Goal: Information Seeking & Learning: Learn about a topic

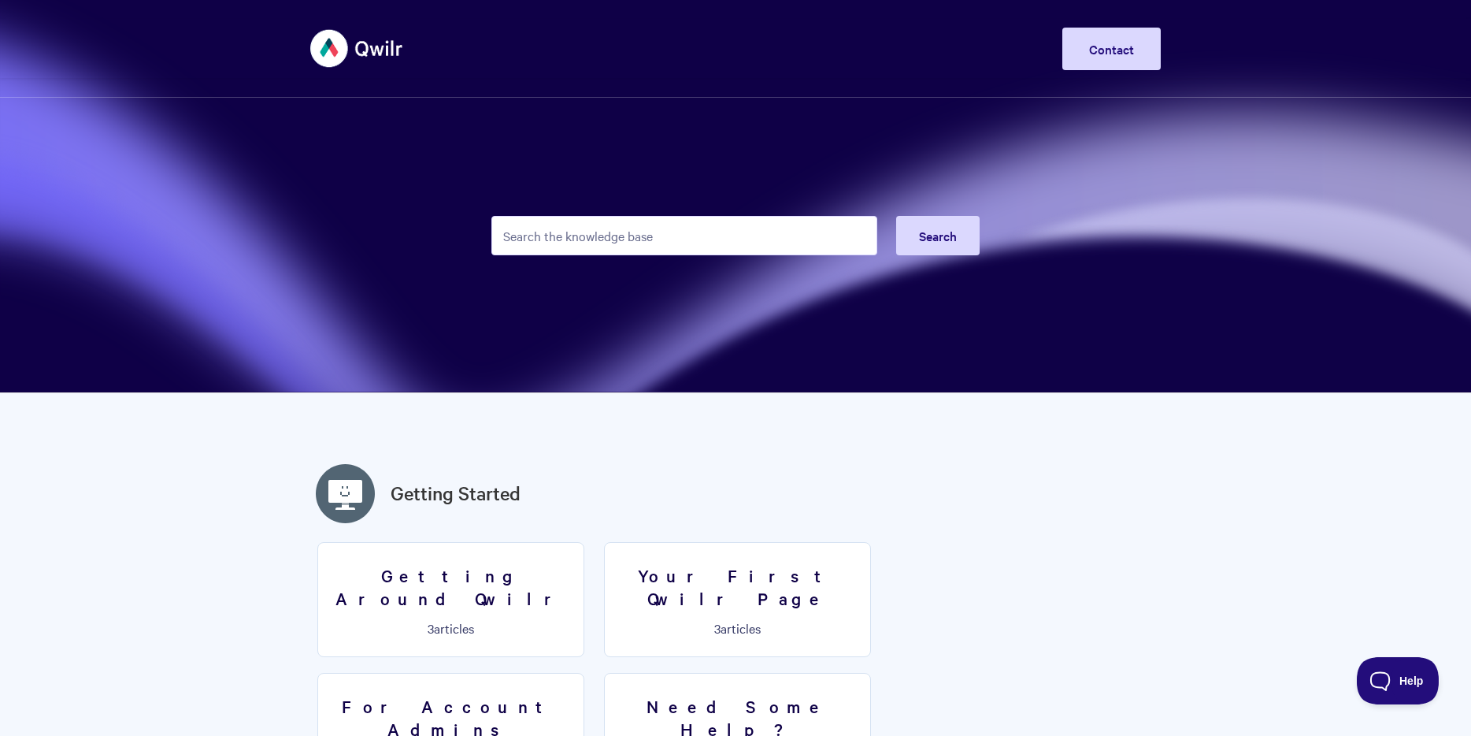
click at [665, 246] on input "Search the knowledge base" at bounding box center [684, 235] width 386 height 39
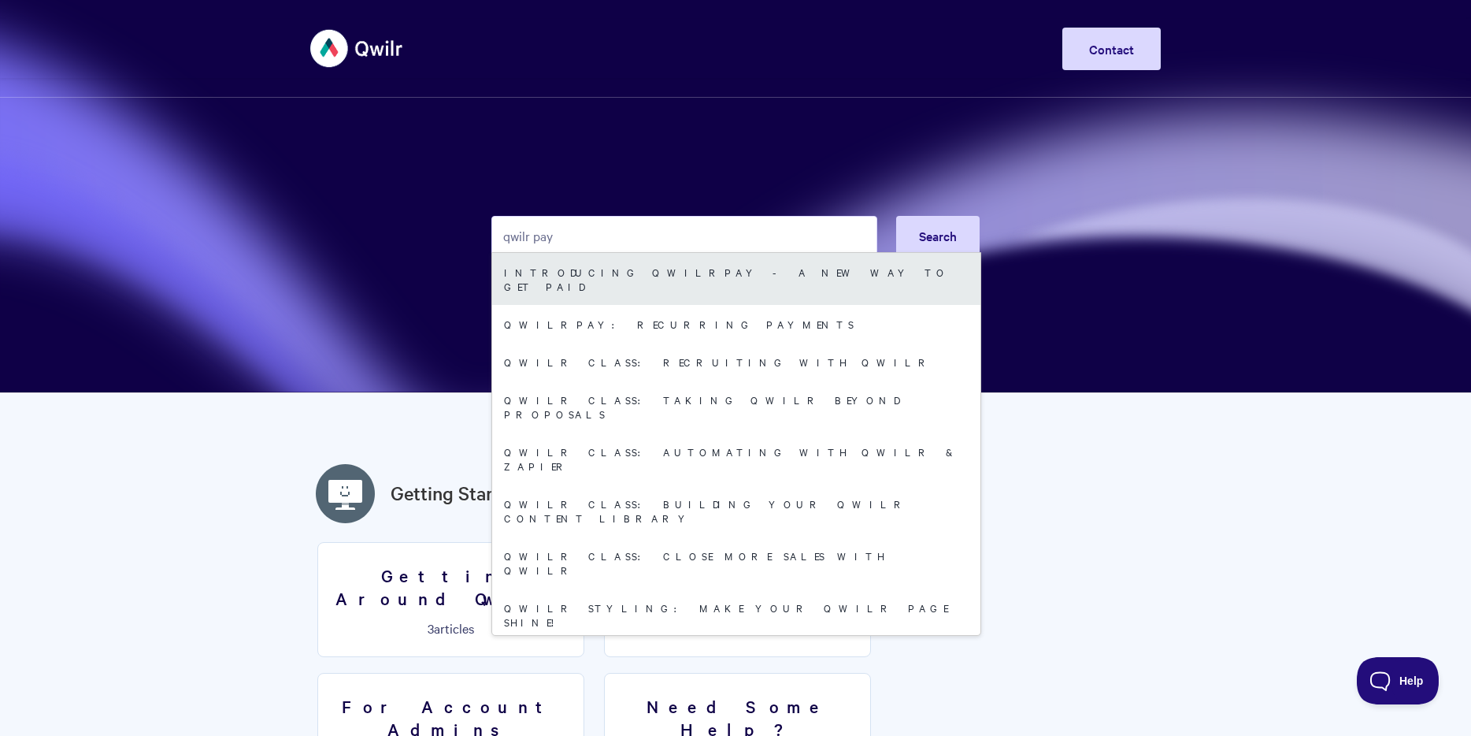
type input "qwilr pay"
click at [736, 278] on link "Introducing QwilrPay - A New Way to Get Paid" at bounding box center [736, 279] width 488 height 52
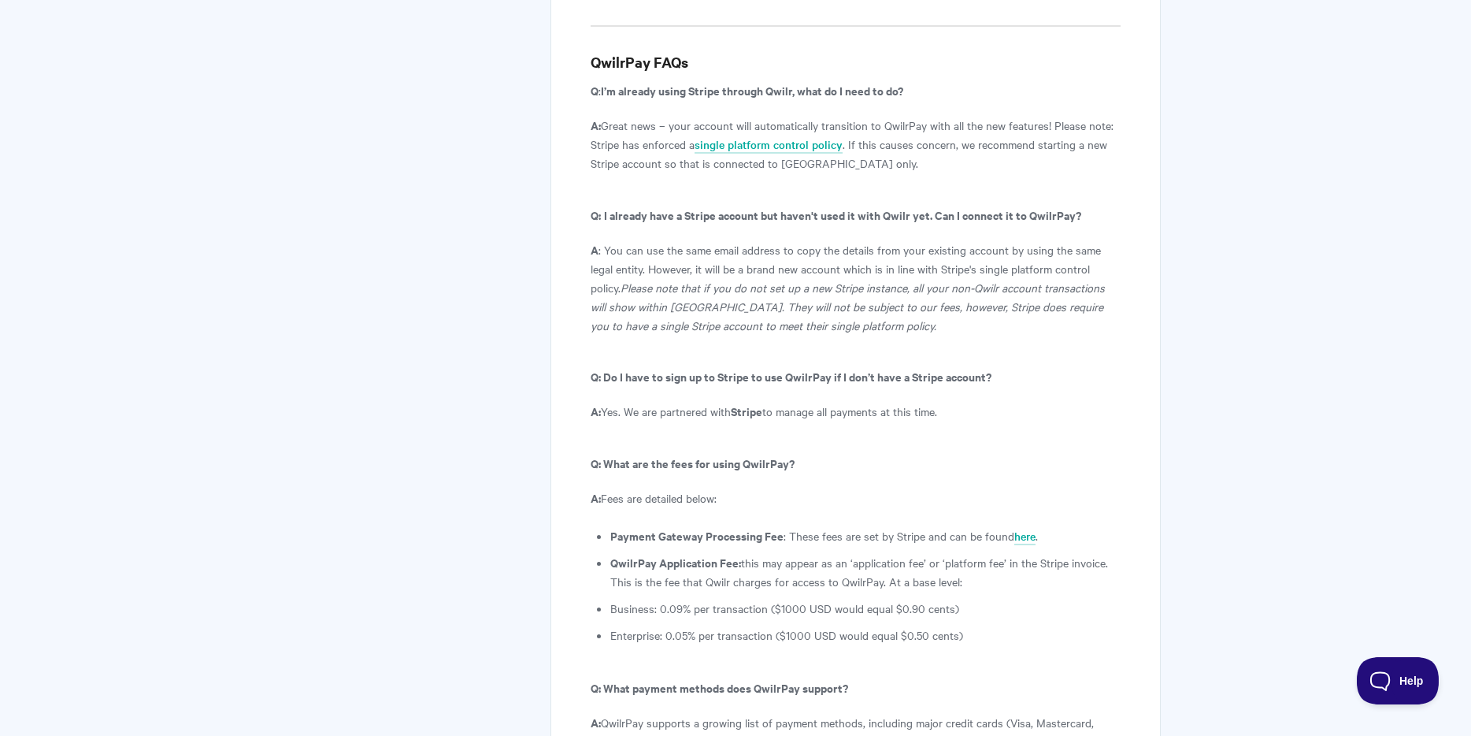
scroll to position [8249, 0]
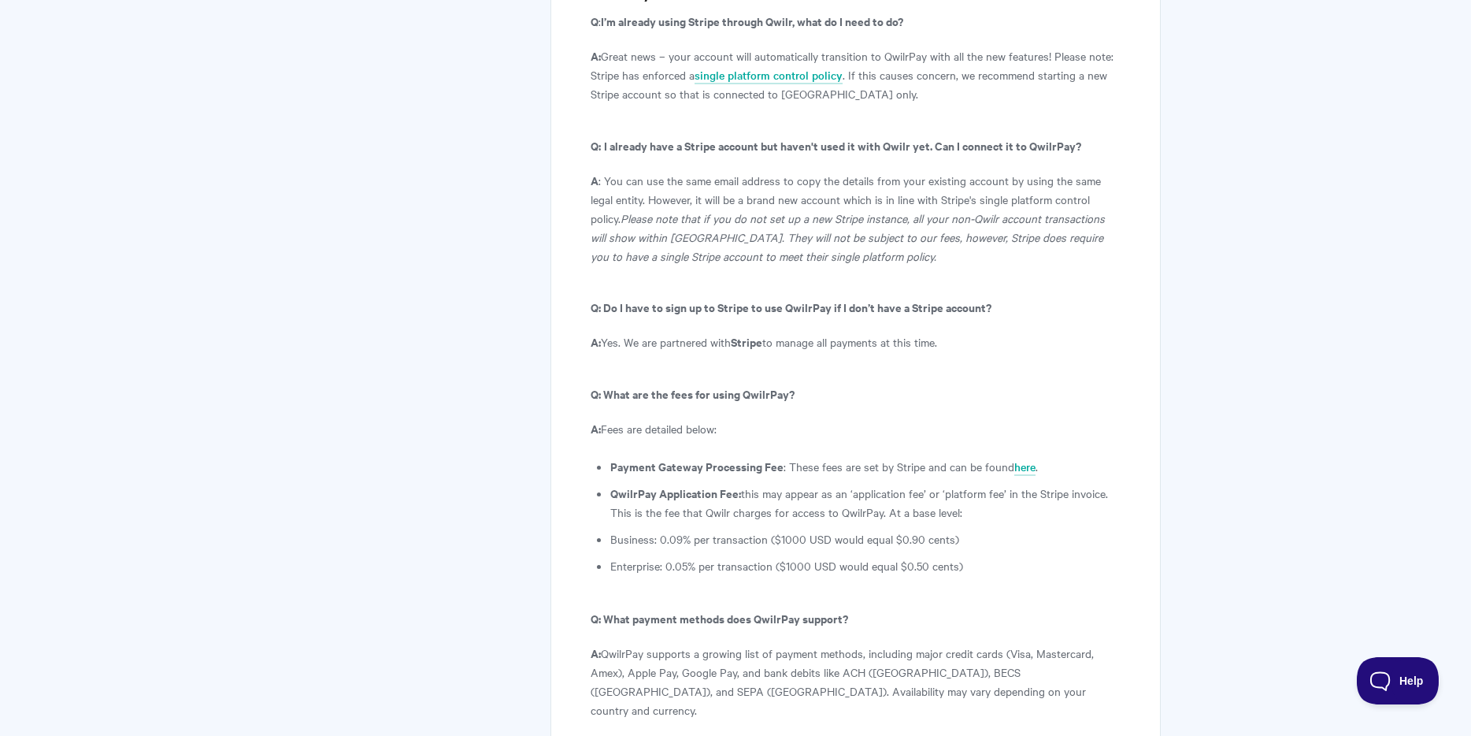
click at [694, 419] on p "A: Fees are detailed below:" at bounding box center [856, 428] width 530 height 19
drag, startPoint x: 695, startPoint y: 269, endPoint x: 873, endPoint y: 266, distance: 177.2
click at [873, 457] on li "Payment Gateway Processing Fee : These fees are set by Stripe and can be found …" at bounding box center [865, 466] width 510 height 19
drag, startPoint x: 680, startPoint y: 326, endPoint x: 945, endPoint y: 322, distance: 265.4
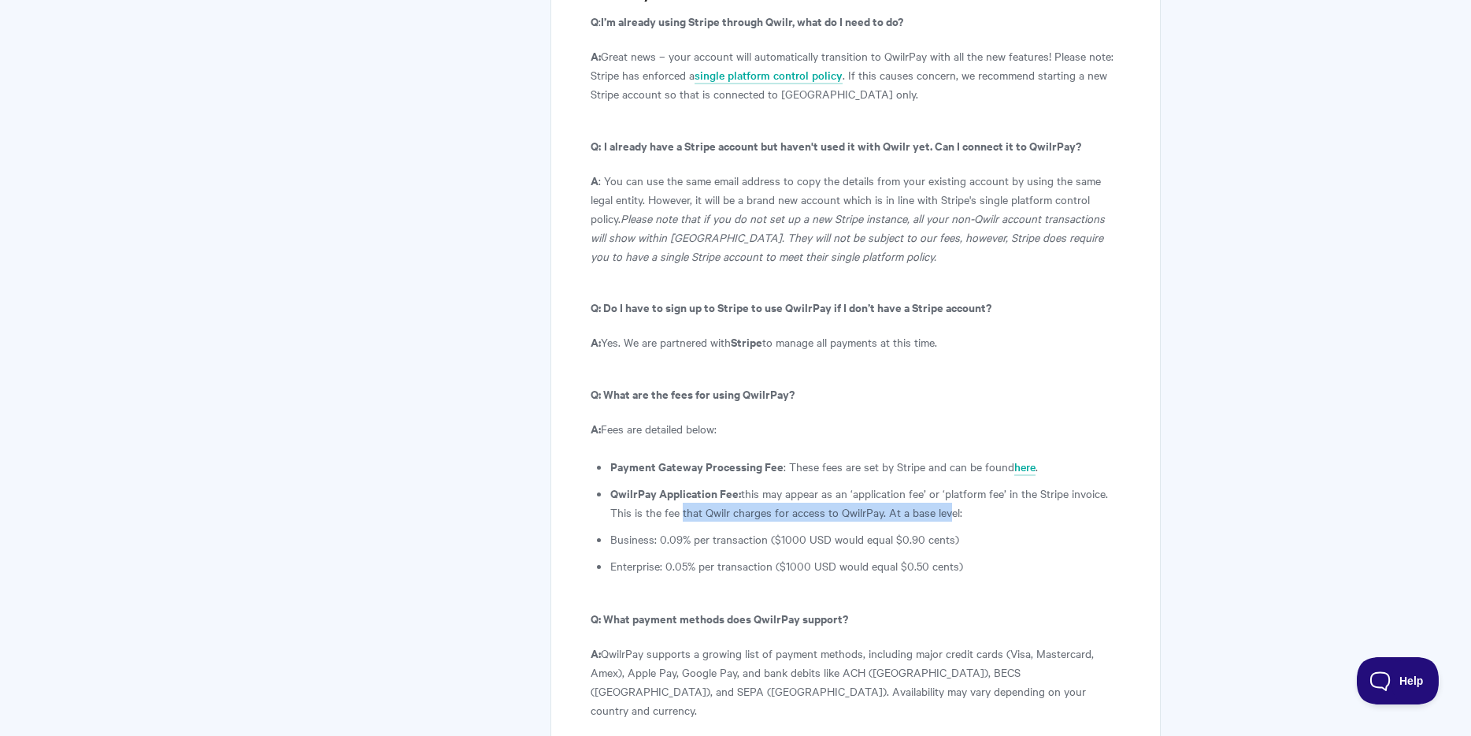
click at [945, 484] on li "QwilrPay Application Fee: this may appear as an ‘application fee’ or ‘platform …" at bounding box center [865, 503] width 510 height 38
click at [951, 484] on li "QwilrPay Application Fee: this may appear as an ‘application fee’ or ‘platform …" at bounding box center [865, 503] width 510 height 38
click at [670, 419] on p "A: Fees are detailed below:" at bounding box center [856, 428] width 530 height 19
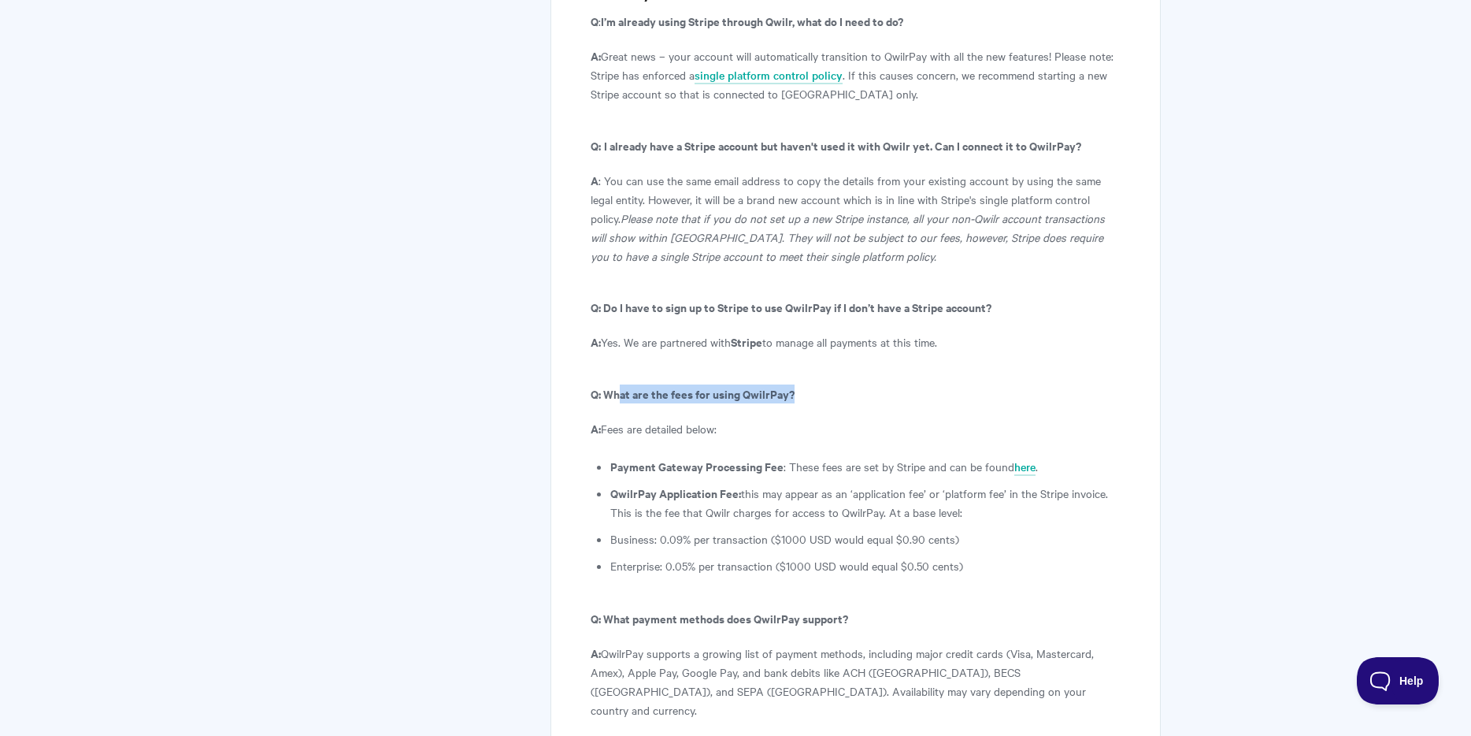
drag, startPoint x: 621, startPoint y: 202, endPoint x: 800, endPoint y: 207, distance: 179.6
click at [800, 384] on p "Q: What are the fees for using QwilrPay?" at bounding box center [856, 393] width 530 height 19
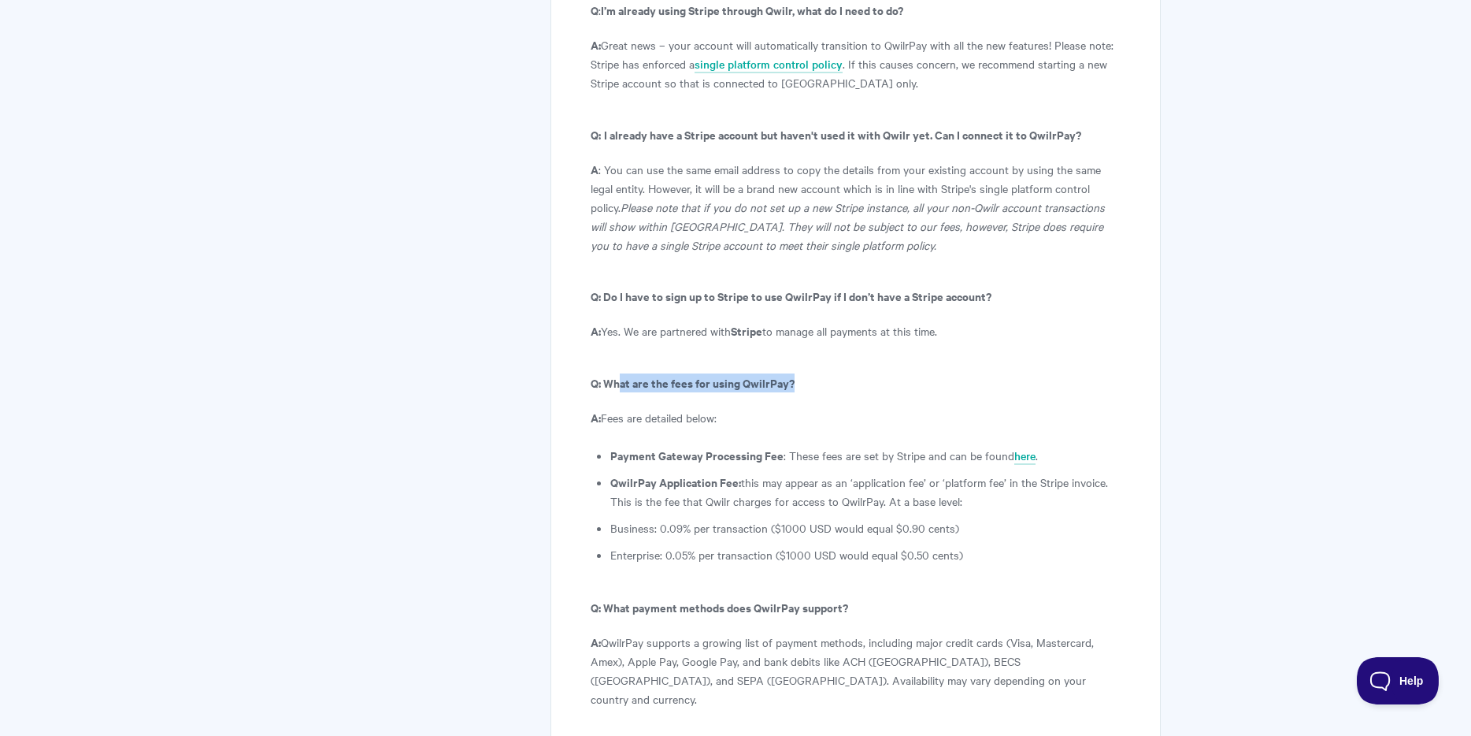
scroll to position [8275, 0]
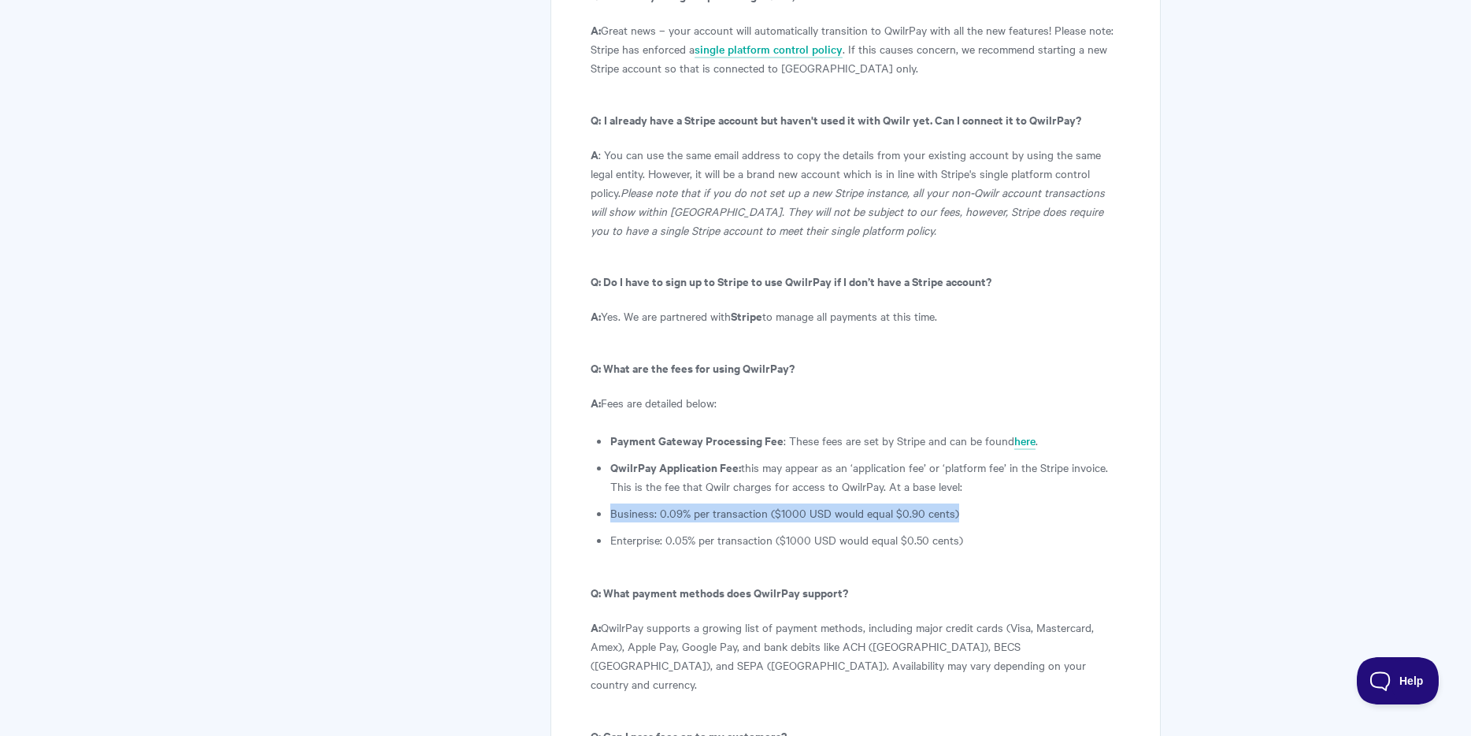
drag, startPoint x: 612, startPoint y: 317, endPoint x: 917, endPoint y: 322, distance: 304.8
click at [960, 503] on li "Business: 0.09% per transaction ($1000 USD would equal $0.90 cents)" at bounding box center [865, 512] width 510 height 19
click at [750, 530] on li "Enterprise: 0.05% per transaction ($1000 USD would equal $0.50 cents)" at bounding box center [865, 539] width 510 height 19
drag, startPoint x: 673, startPoint y: 324, endPoint x: 739, endPoint y: 323, distance: 66.2
click at [739, 503] on li "Business: 0.09% per transaction ($1000 USD would equal $0.90 cents)" at bounding box center [865, 512] width 510 height 19
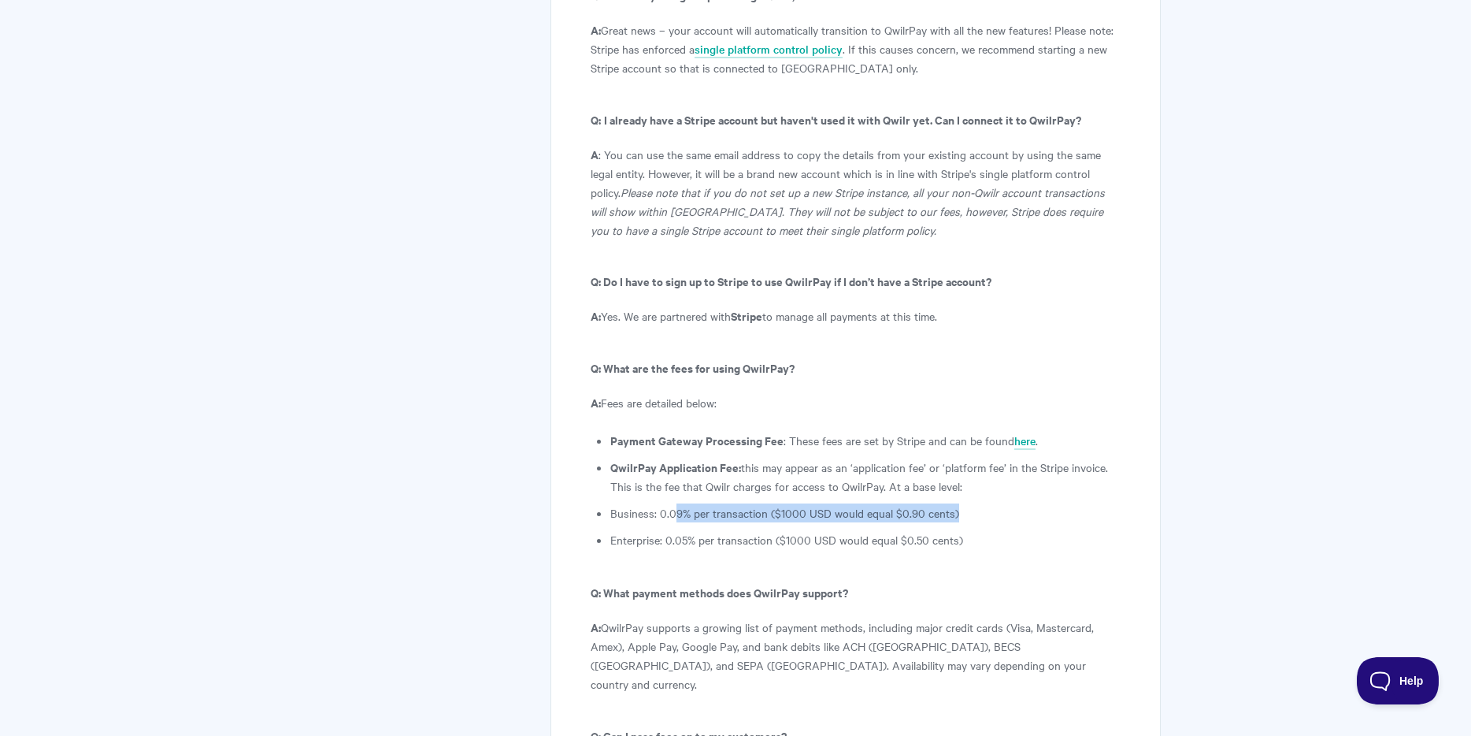
drag, startPoint x: 676, startPoint y: 322, endPoint x: 975, endPoint y: 315, distance: 299.3
click at [979, 503] on li "Business: 0.09% per transaction ($1000 USD would equal $0.90 cents)" at bounding box center [865, 512] width 510 height 19
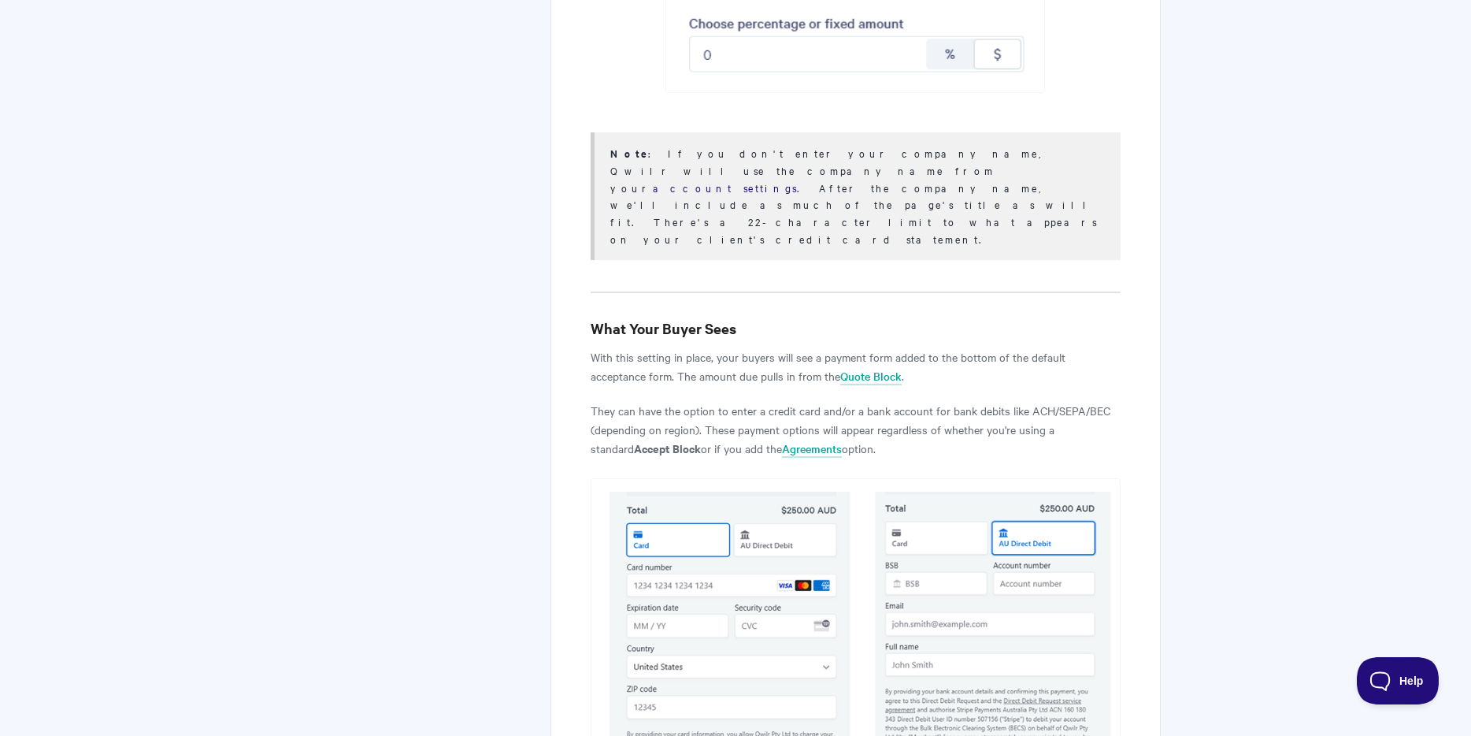
scroll to position [5102, 0]
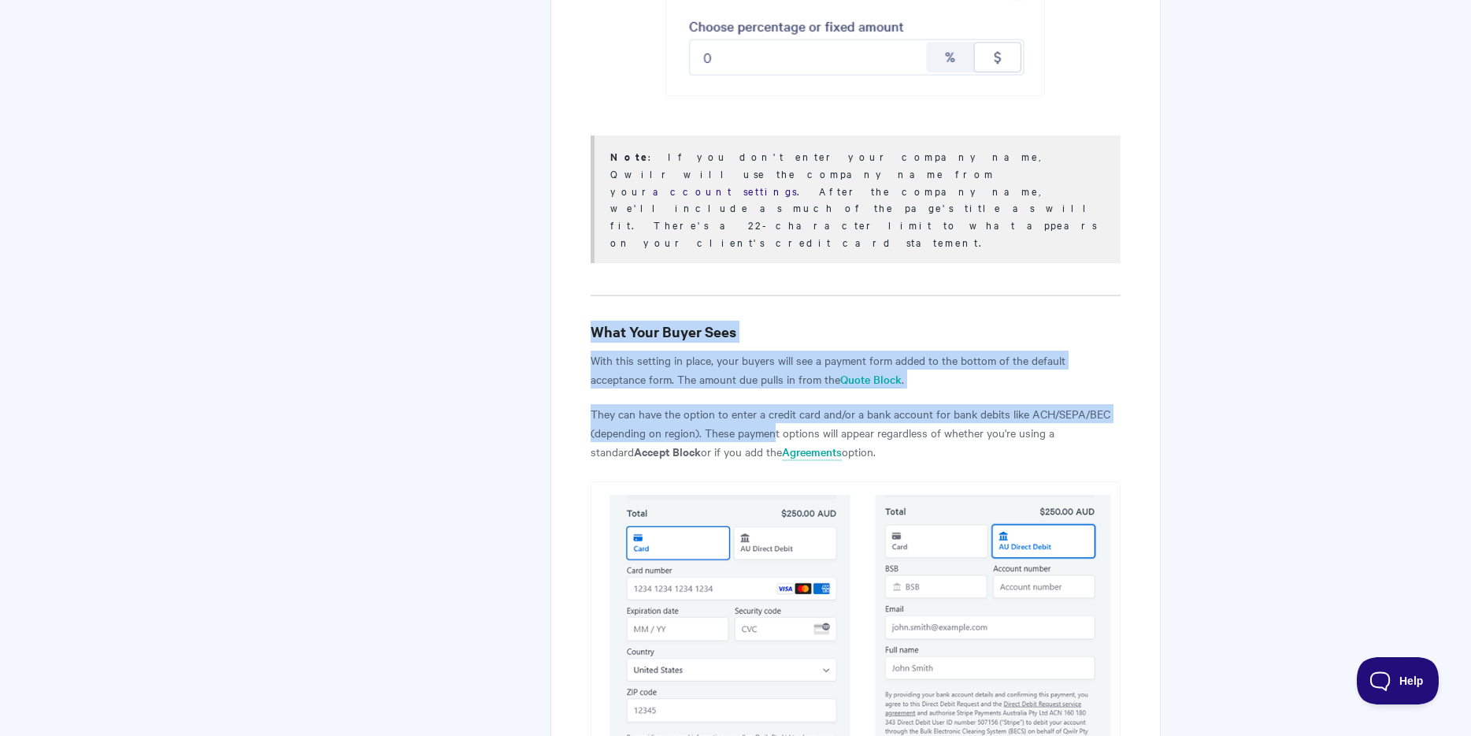
drag, startPoint x: 583, startPoint y: 139, endPoint x: 776, endPoint y: 242, distance: 218.8
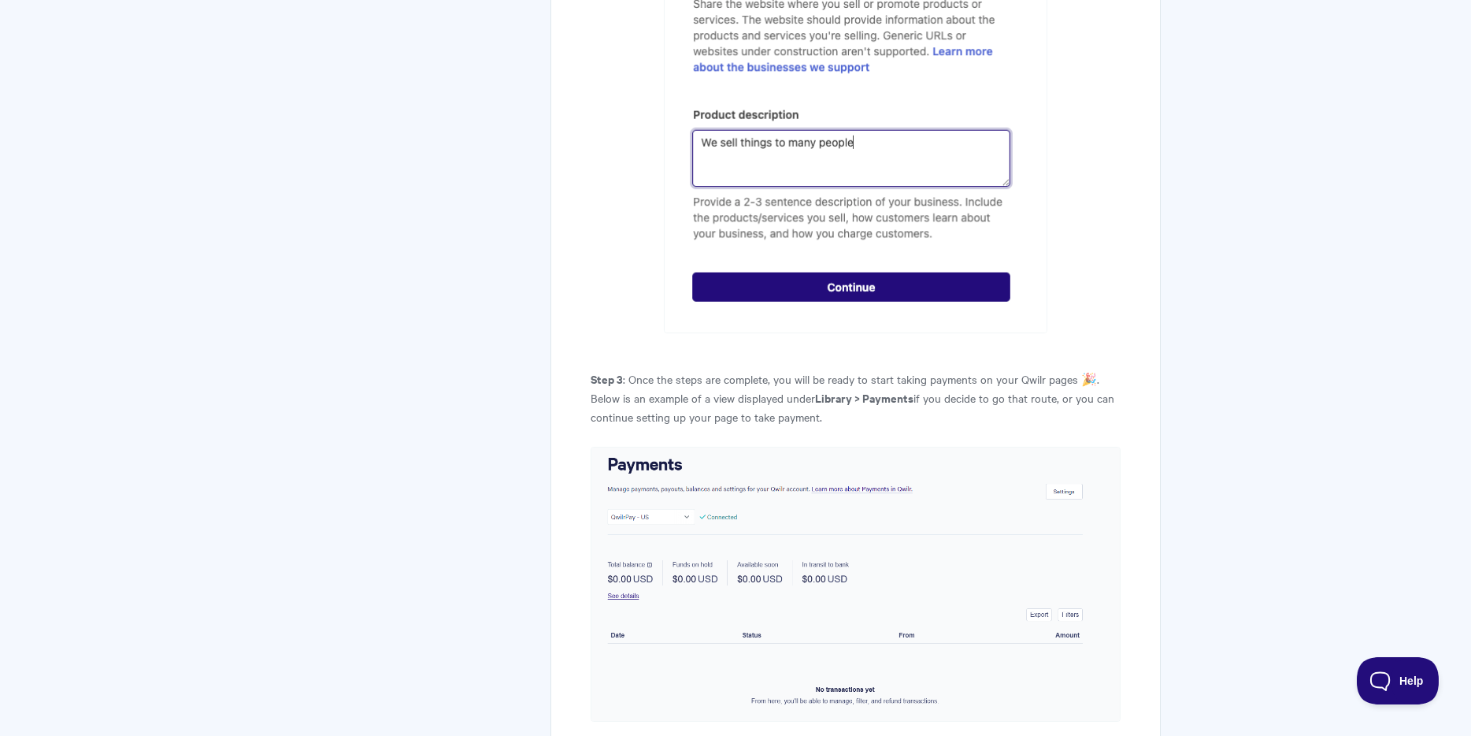
scroll to position [3019, 0]
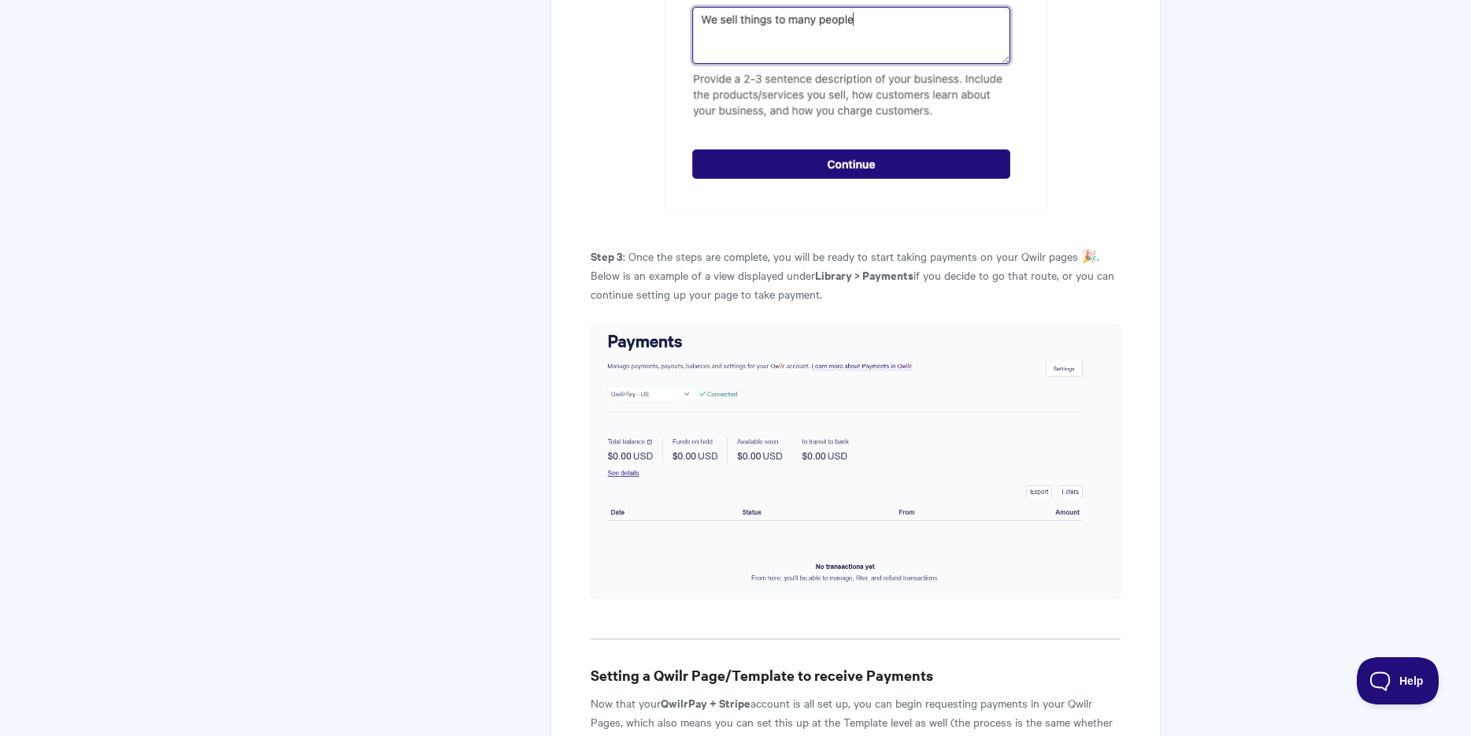
drag, startPoint x: 853, startPoint y: 150, endPoint x: 972, endPoint y: 181, distance: 123.0
click at [972, 246] on p "Step 3 : Once the steps are complete, you will be ready to start taking payment…" at bounding box center [856, 274] width 530 height 57
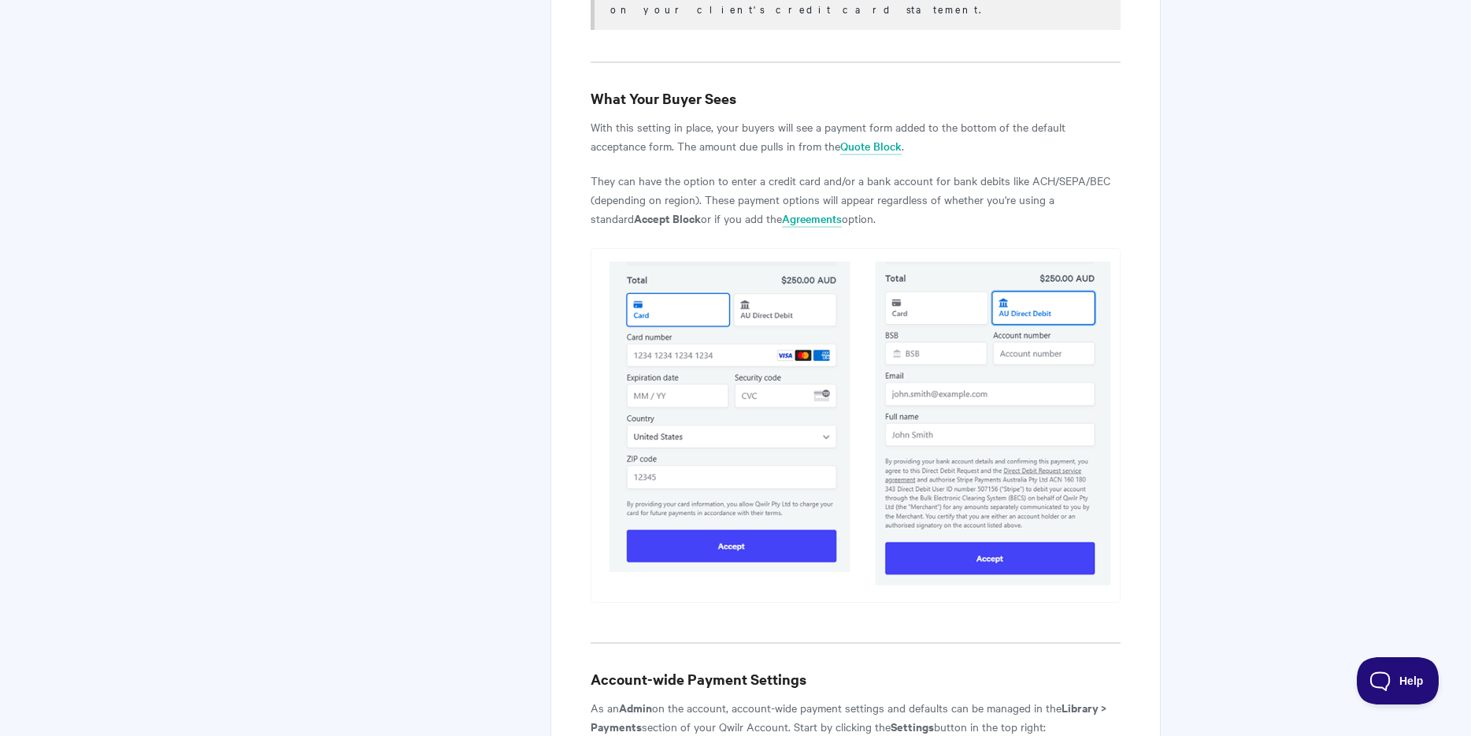
scroll to position [5801, 0]
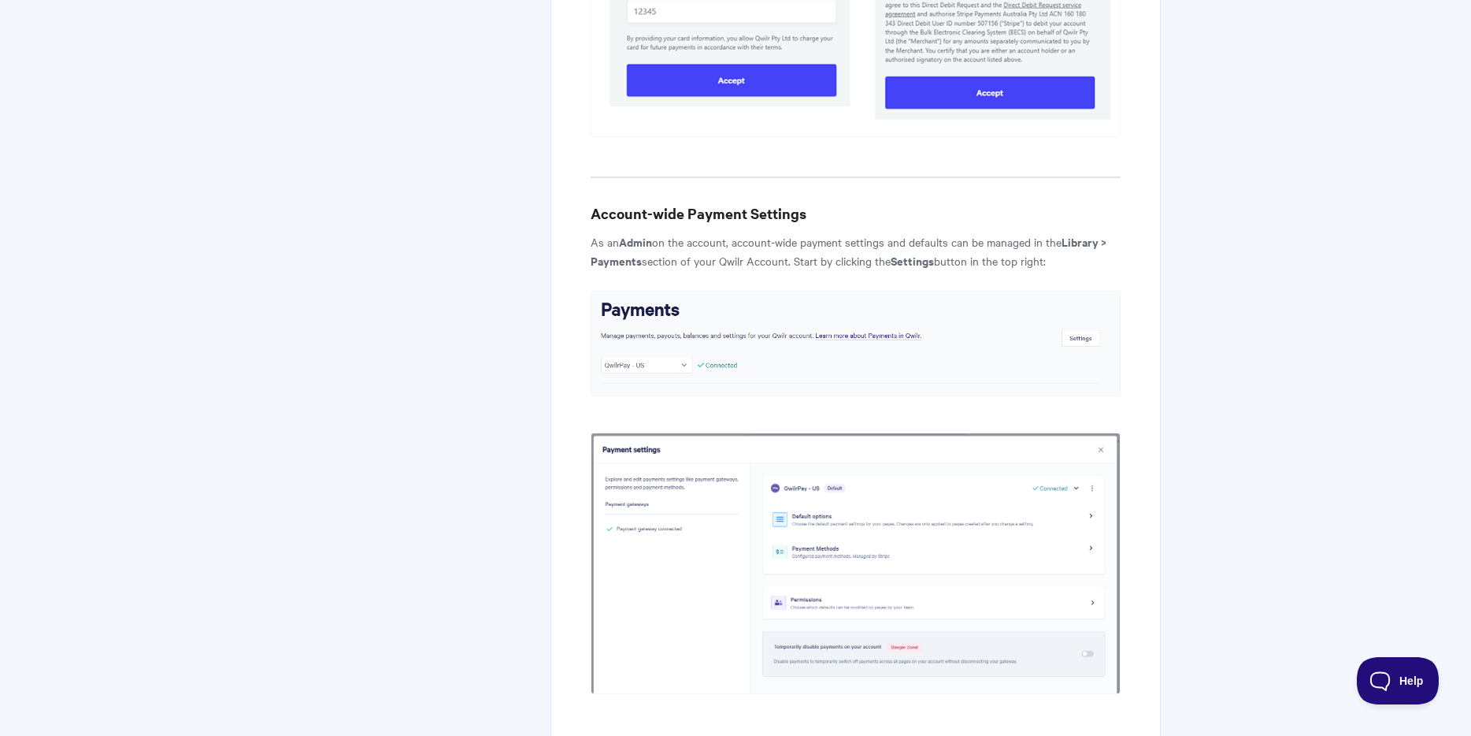
click at [1015, 730] on p "You'll have three options here to manage your payments." at bounding box center [856, 739] width 530 height 19
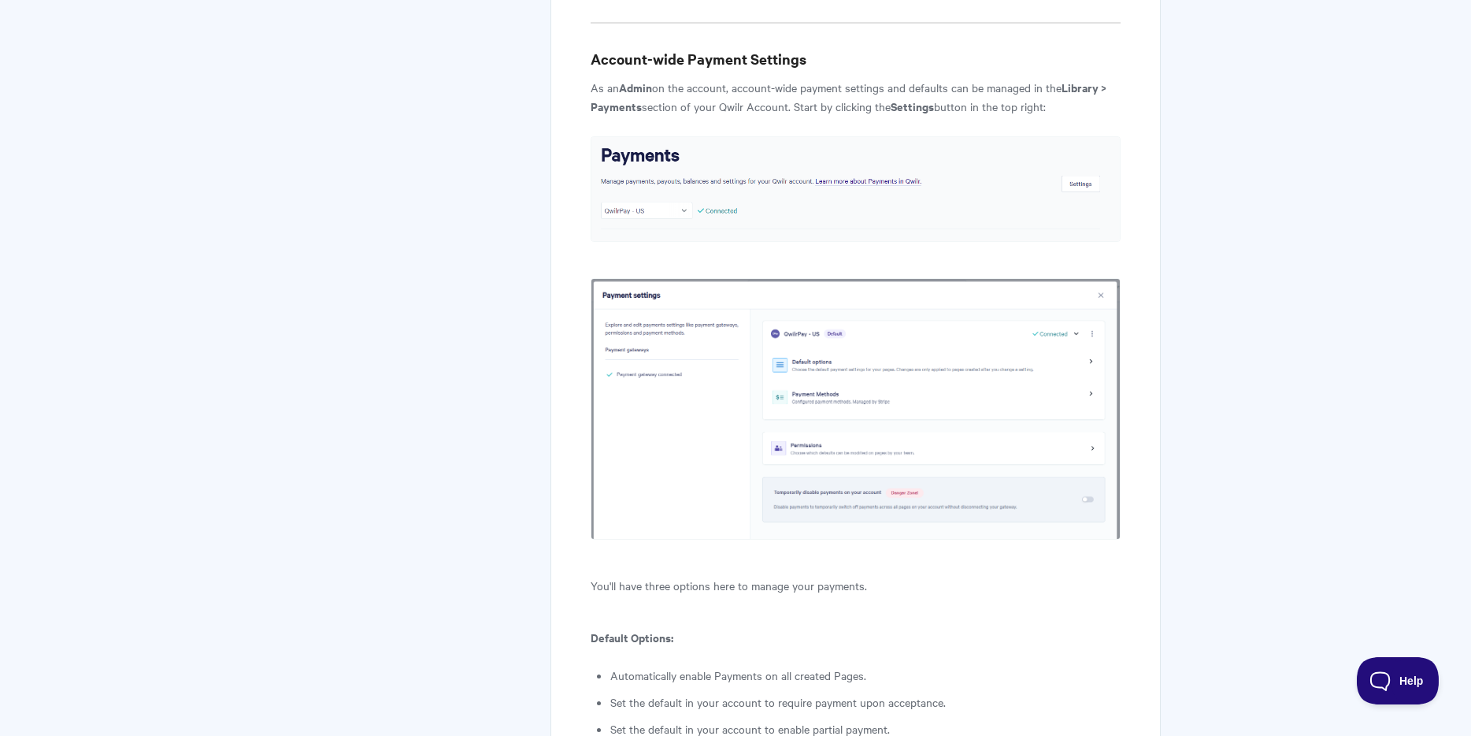
scroll to position [5995, 0]
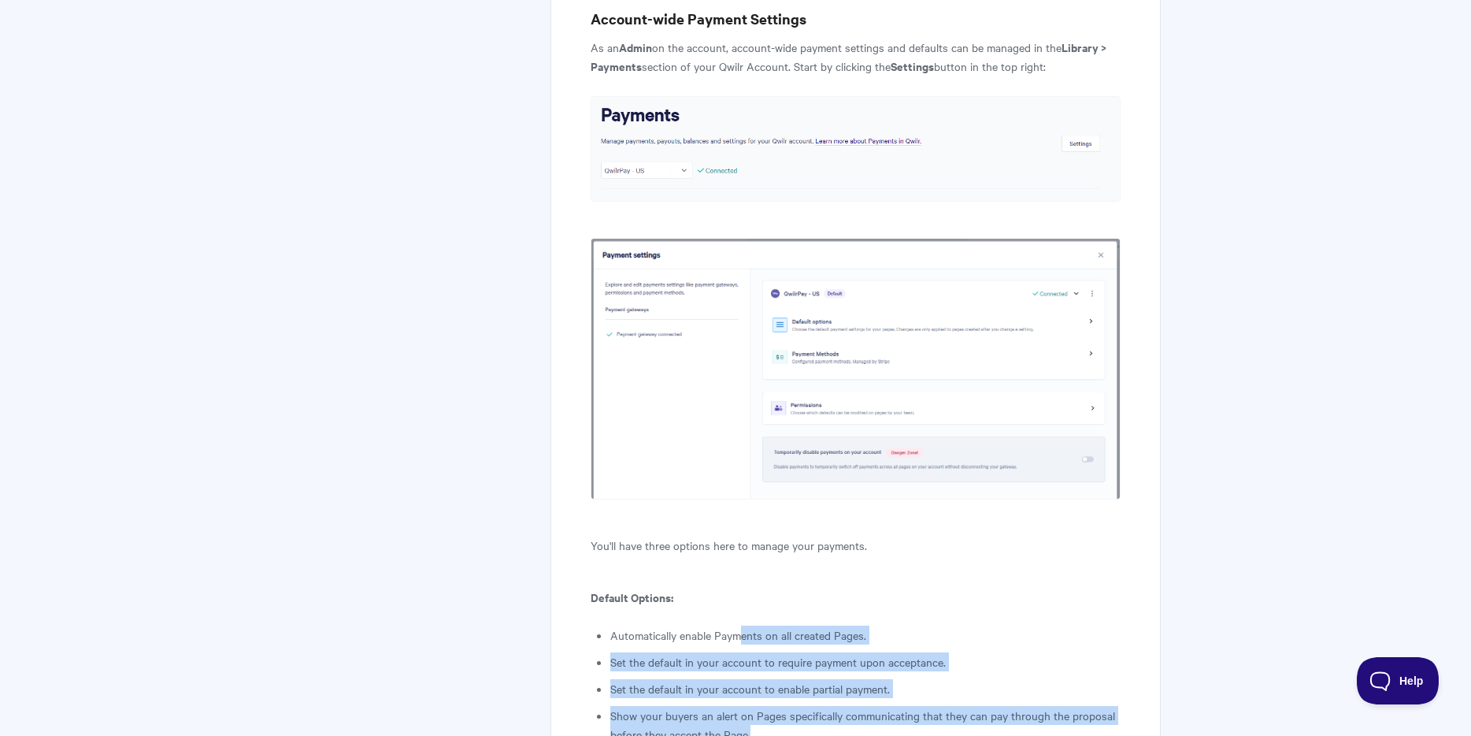
drag, startPoint x: 743, startPoint y: 441, endPoint x: 968, endPoint y: 532, distance: 243.0
click at [968, 625] on ul "Automatically enable Payments on all created Pages. Set the default in your acc…" at bounding box center [865, 684] width 510 height 118
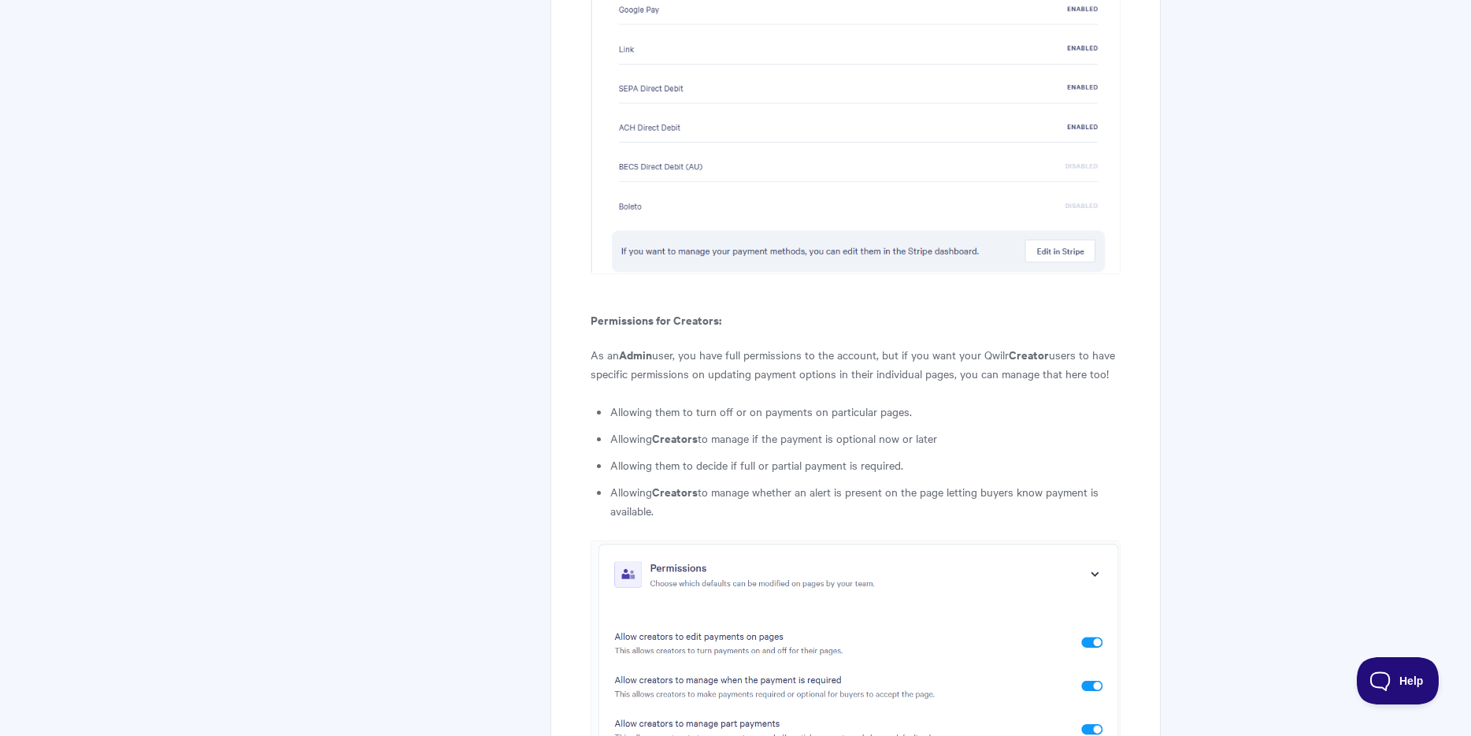
scroll to position [7368, 0]
